Goal: Navigation & Orientation: Find specific page/section

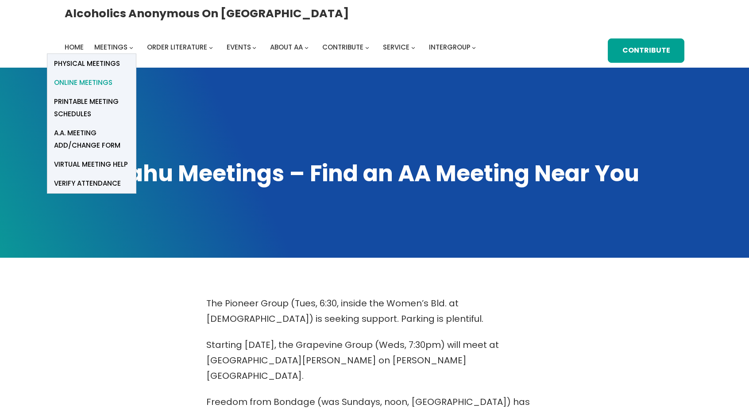
click at [112, 77] on span "Online Meetings" at bounding box center [83, 83] width 58 height 12
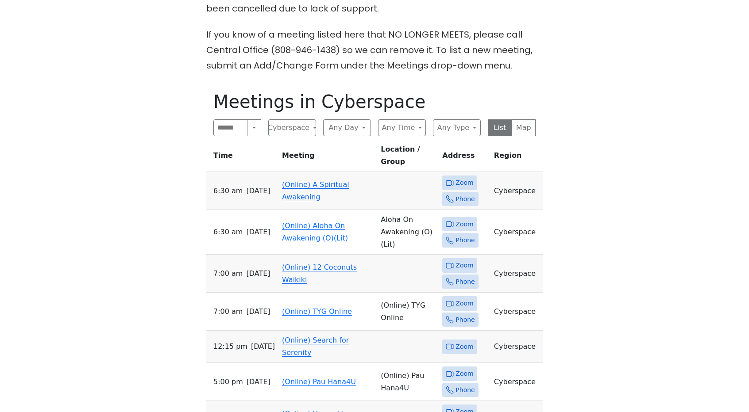
scroll to position [410, 0]
